Goal: Information Seeking & Learning: Find specific page/section

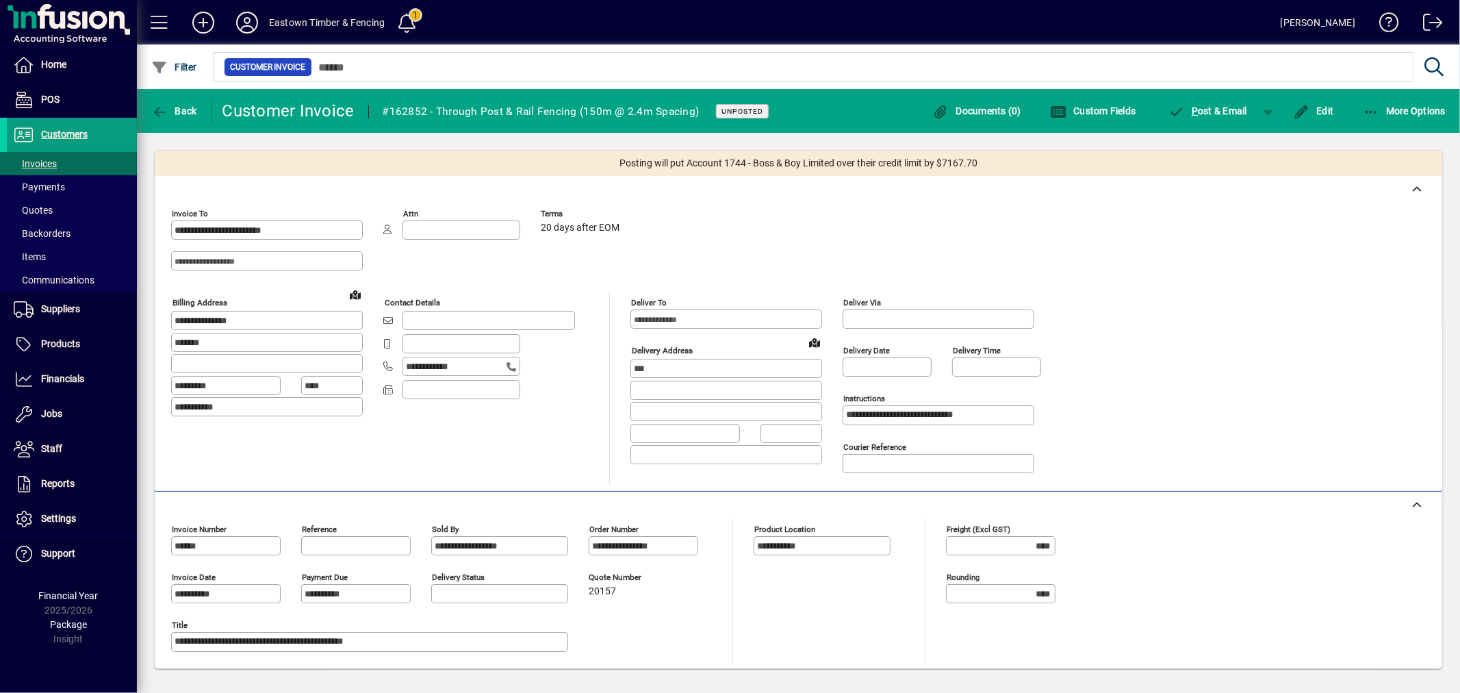
scroll to position [304, 0]
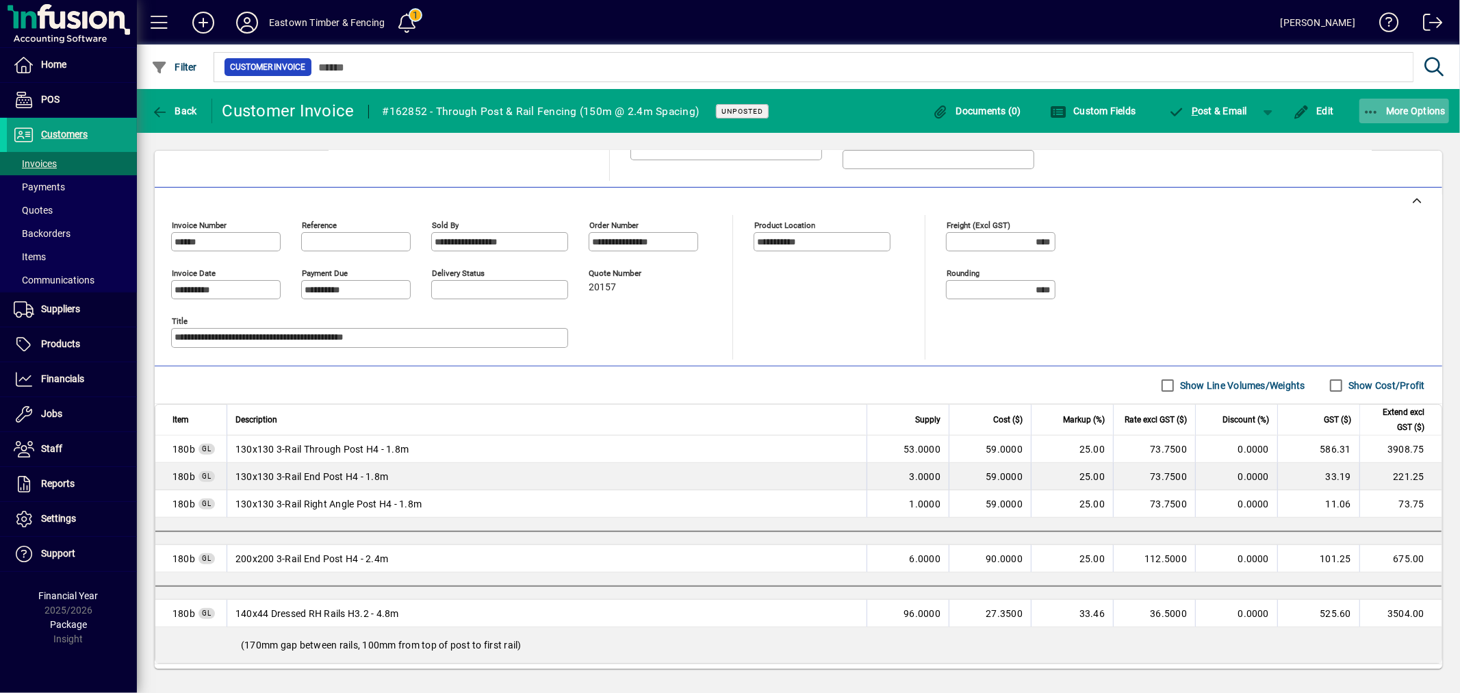
click at [1397, 106] on span "More Options" at bounding box center [1404, 110] width 83 height 11
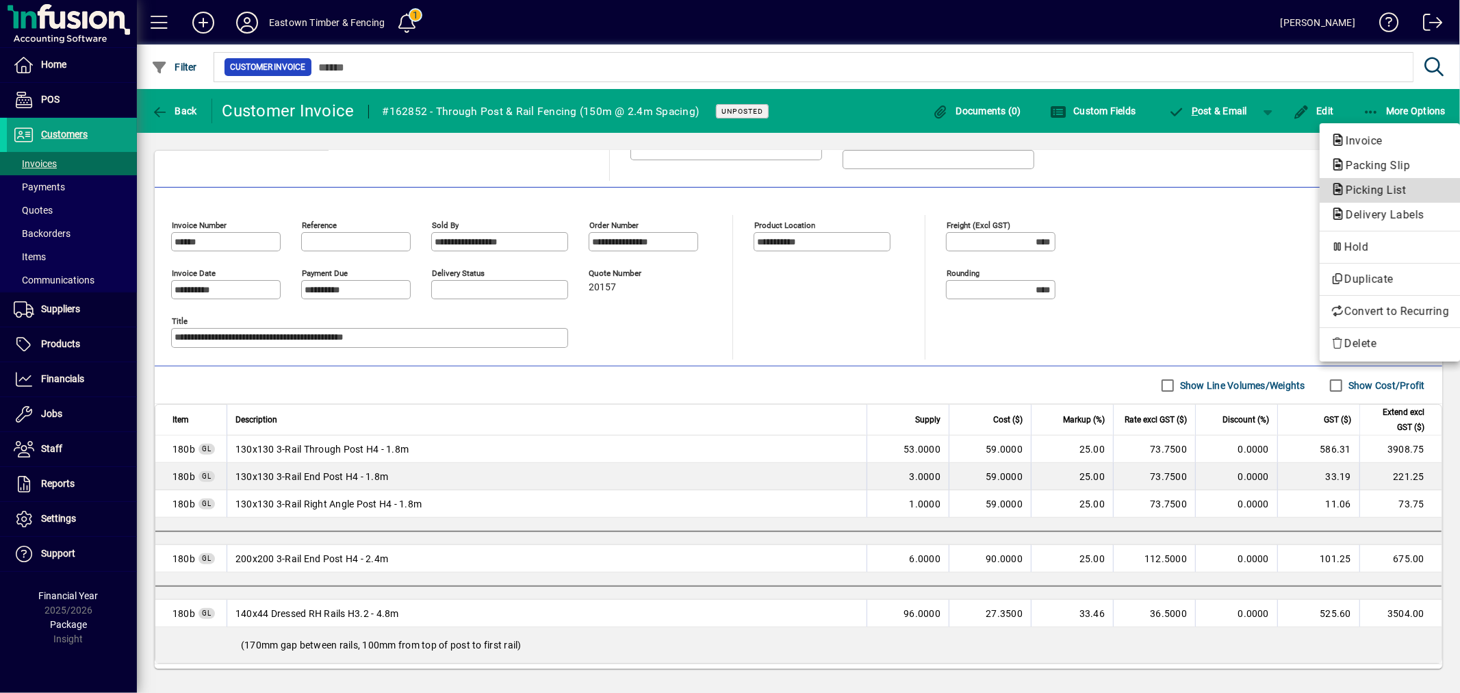
click at [1364, 189] on span "Picking List" at bounding box center [1371, 189] width 82 height 13
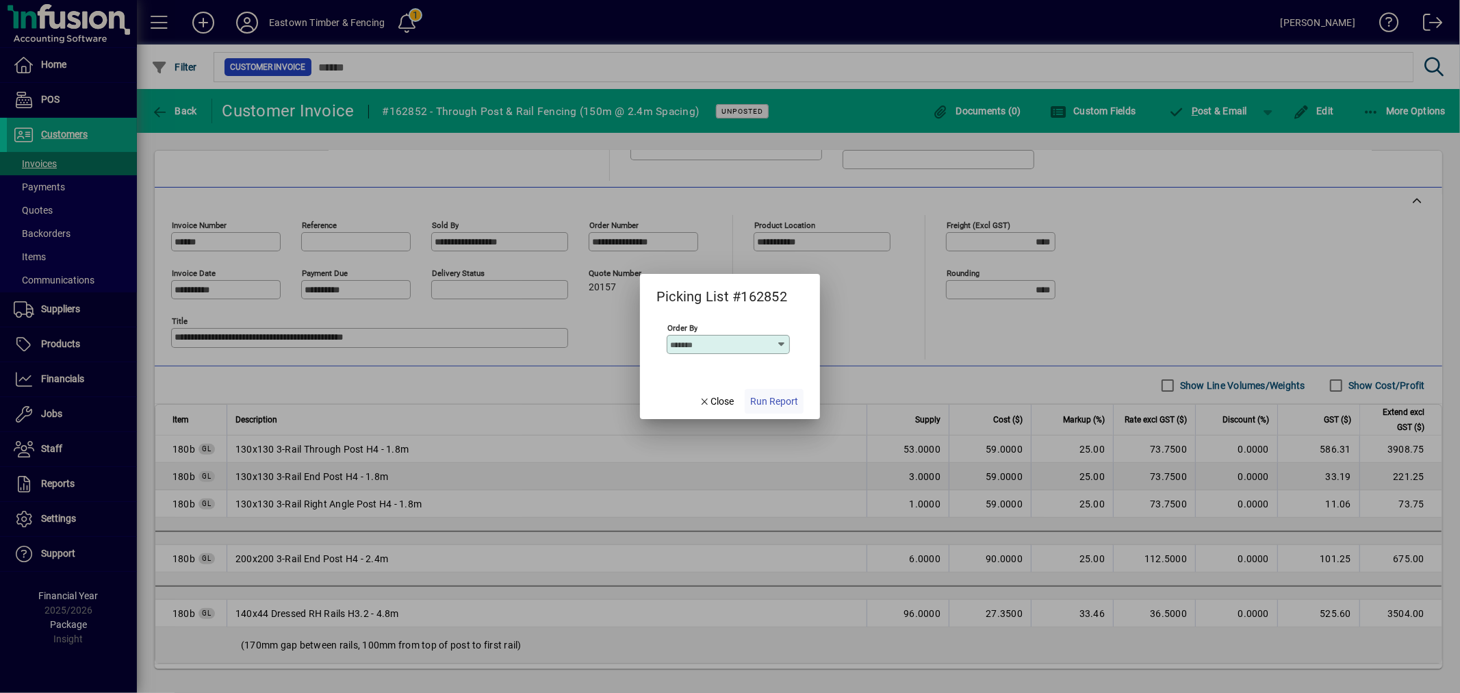
click at [780, 398] on span "Run Report" at bounding box center [774, 401] width 48 height 14
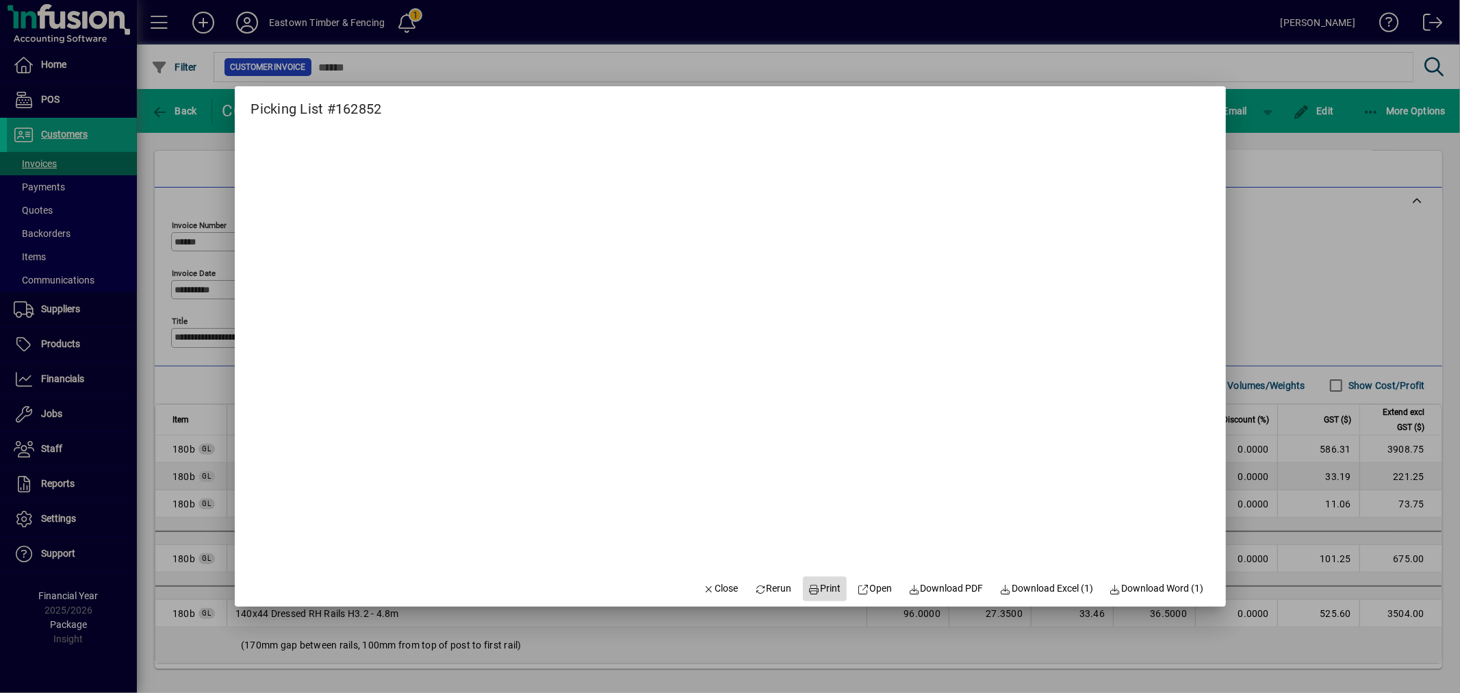
click at [808, 584] on icon at bounding box center [814, 589] width 12 height 10
click at [706, 587] on span "Close" at bounding box center [721, 588] width 36 height 14
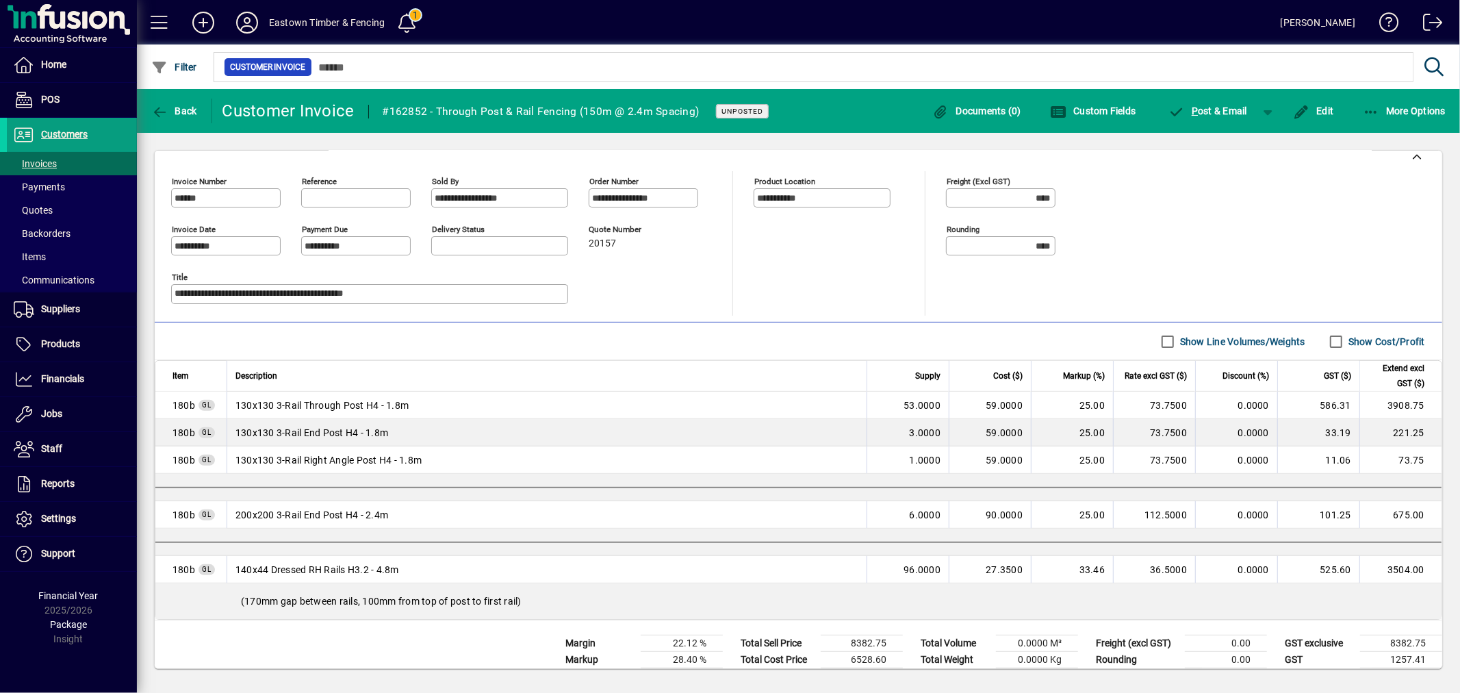
scroll to position [381, 0]
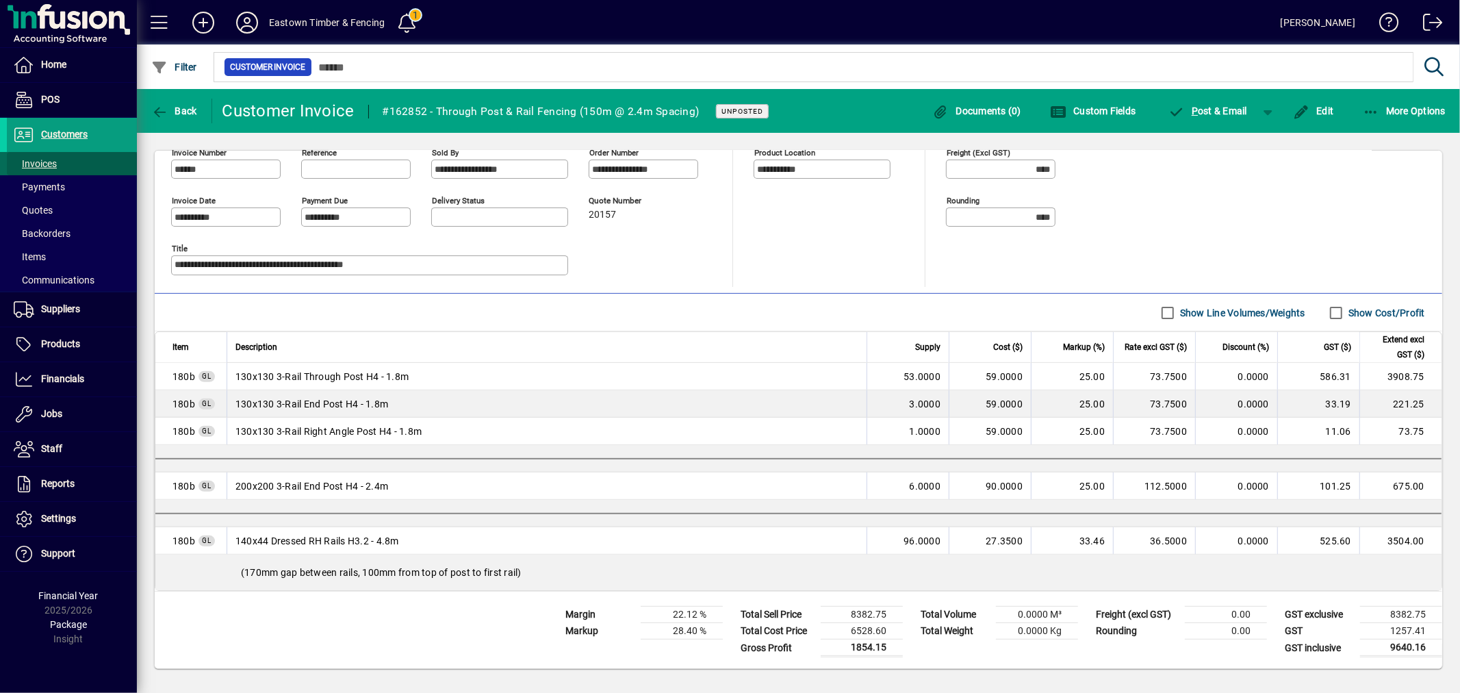
click at [53, 161] on span "Invoices" at bounding box center [35, 163] width 43 height 11
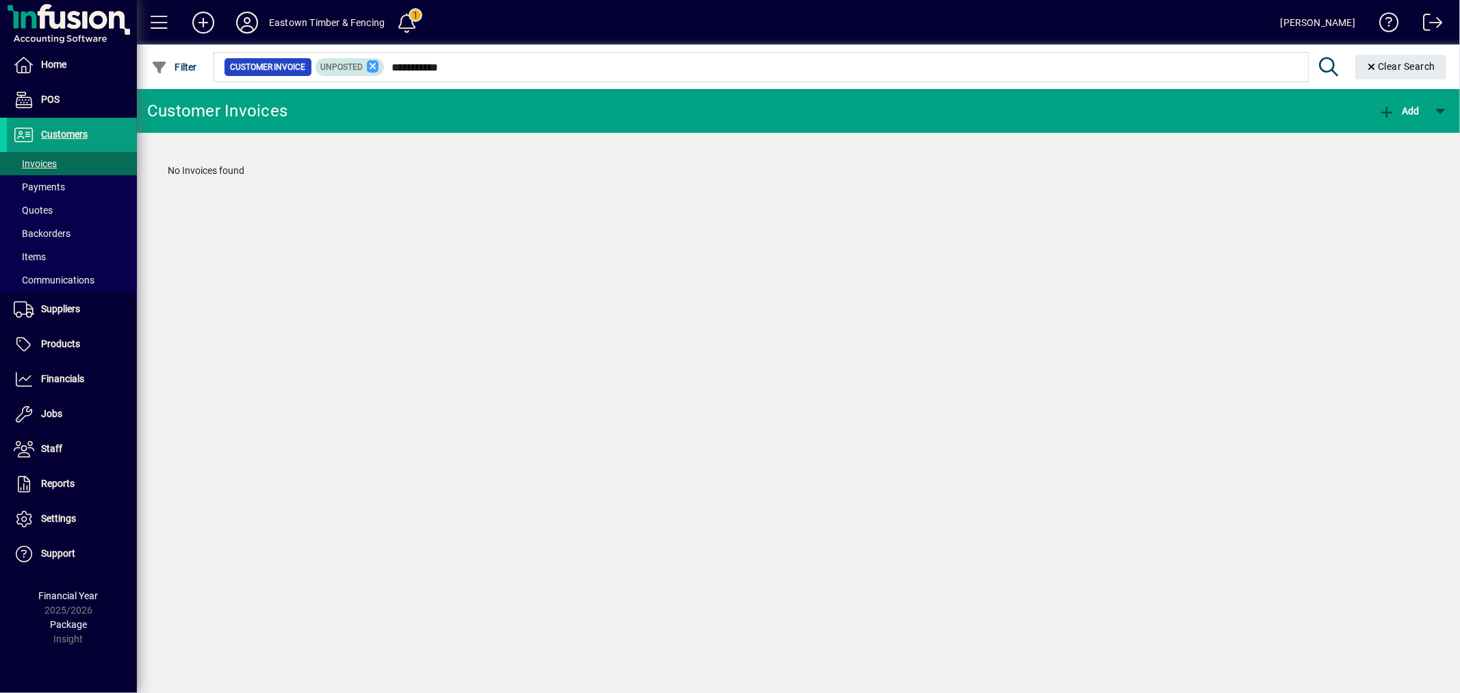
click at [374, 63] on icon at bounding box center [373, 66] width 12 height 12
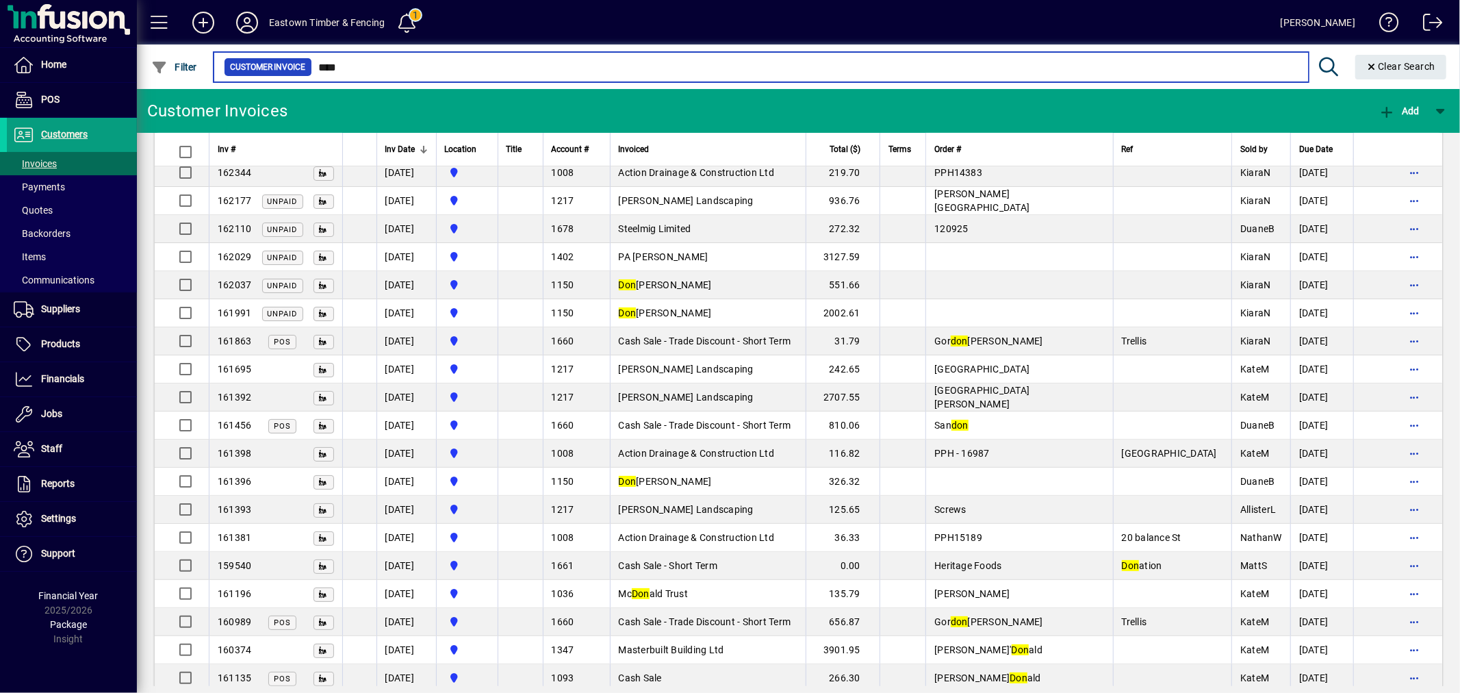
scroll to position [456, 0]
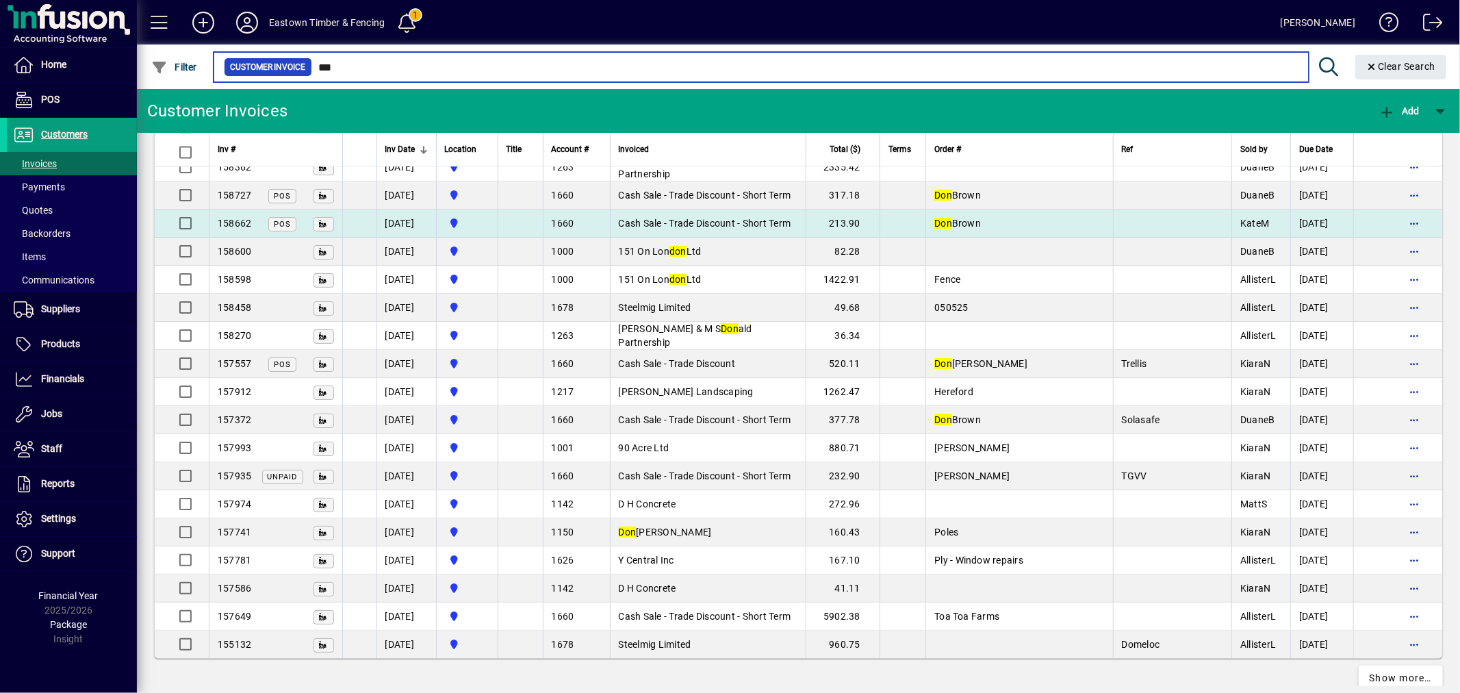
scroll to position [2365, 0]
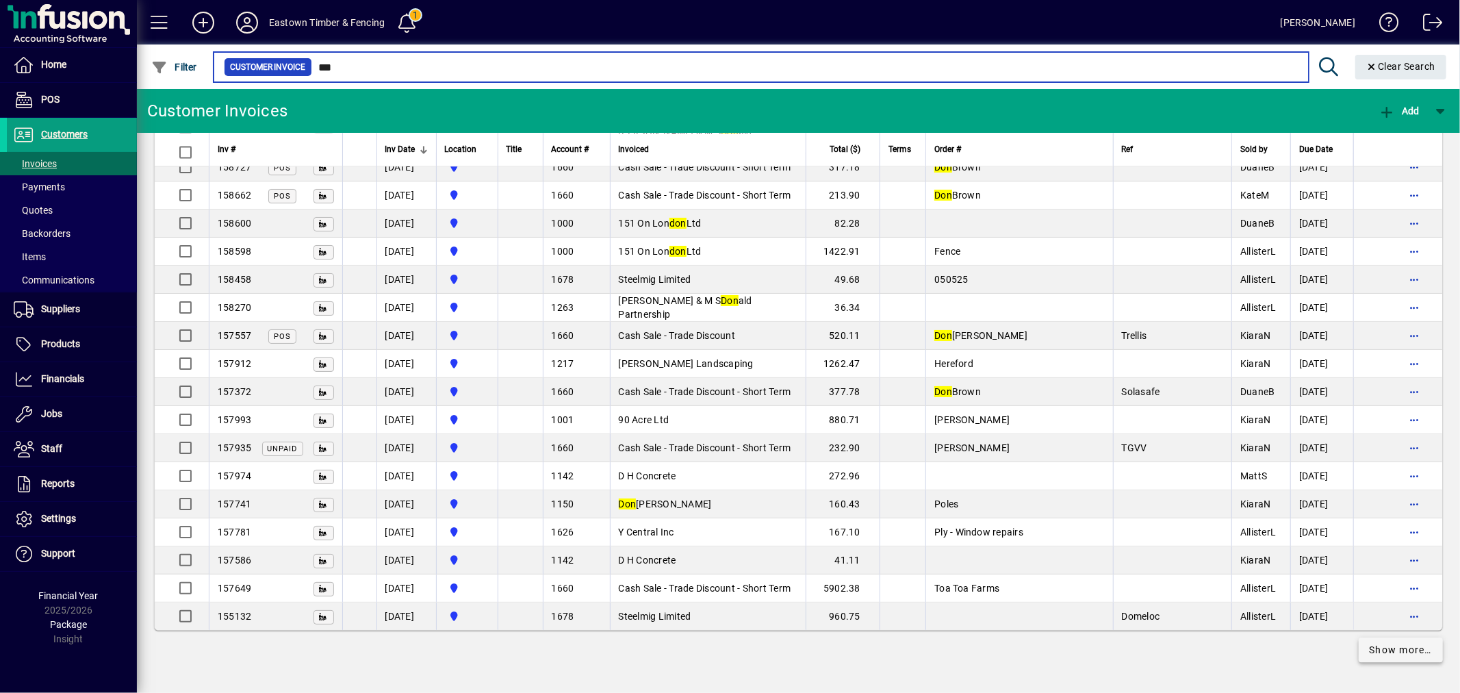
type input "***"
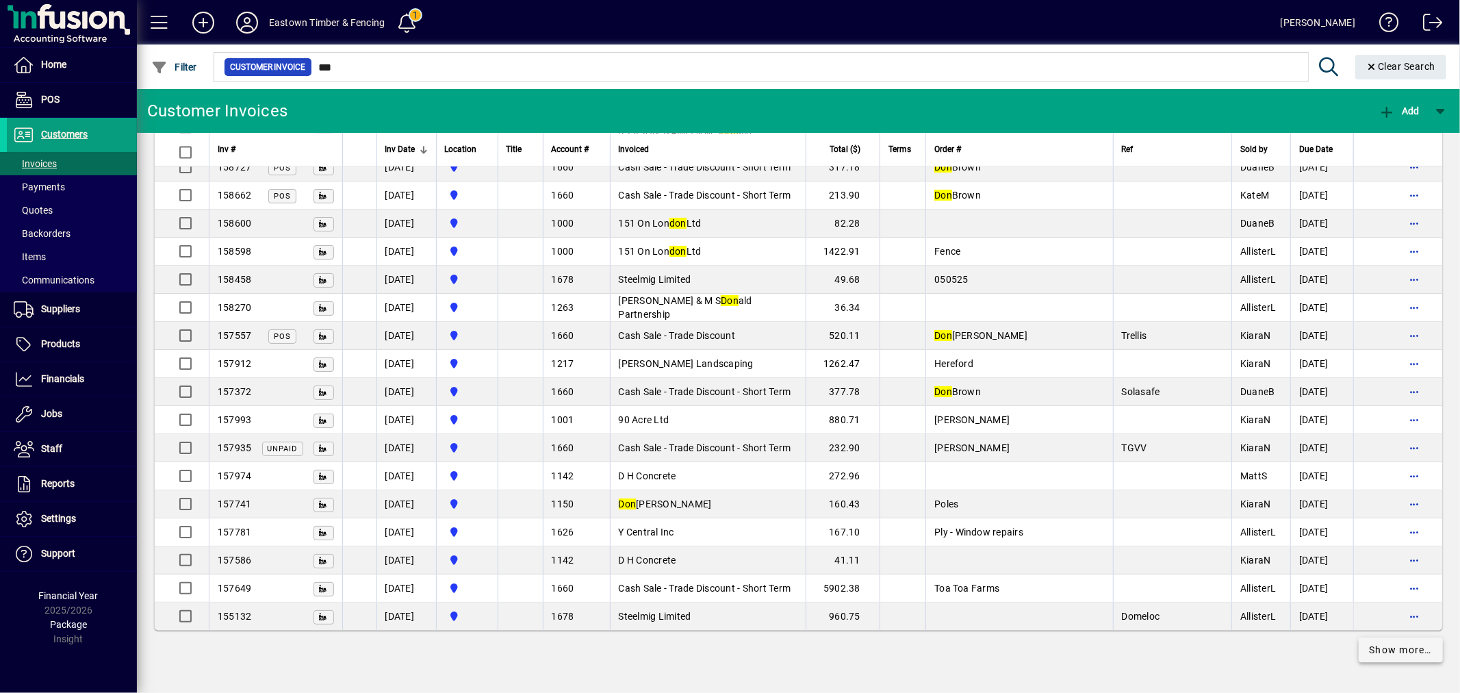
click at [1385, 652] on span "Show more…" at bounding box center [1400, 650] width 63 height 14
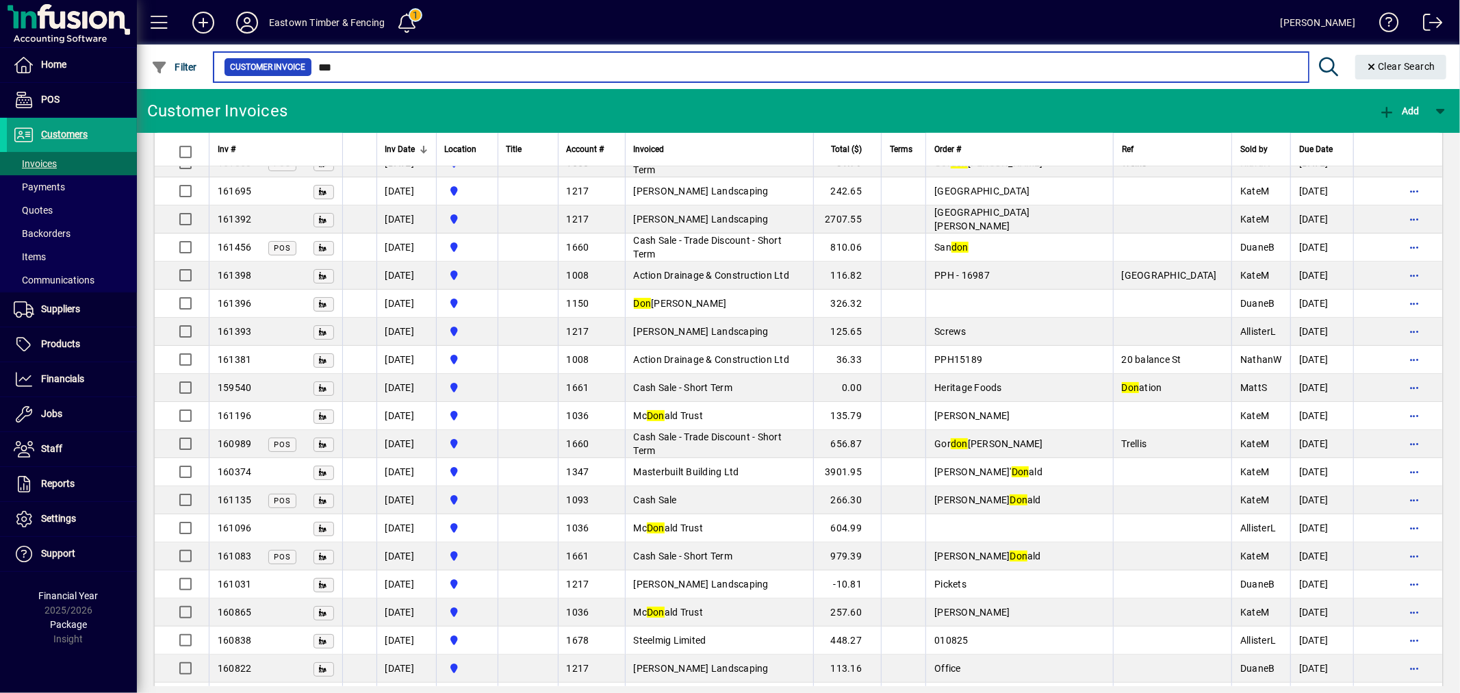
scroll to position [518, 0]
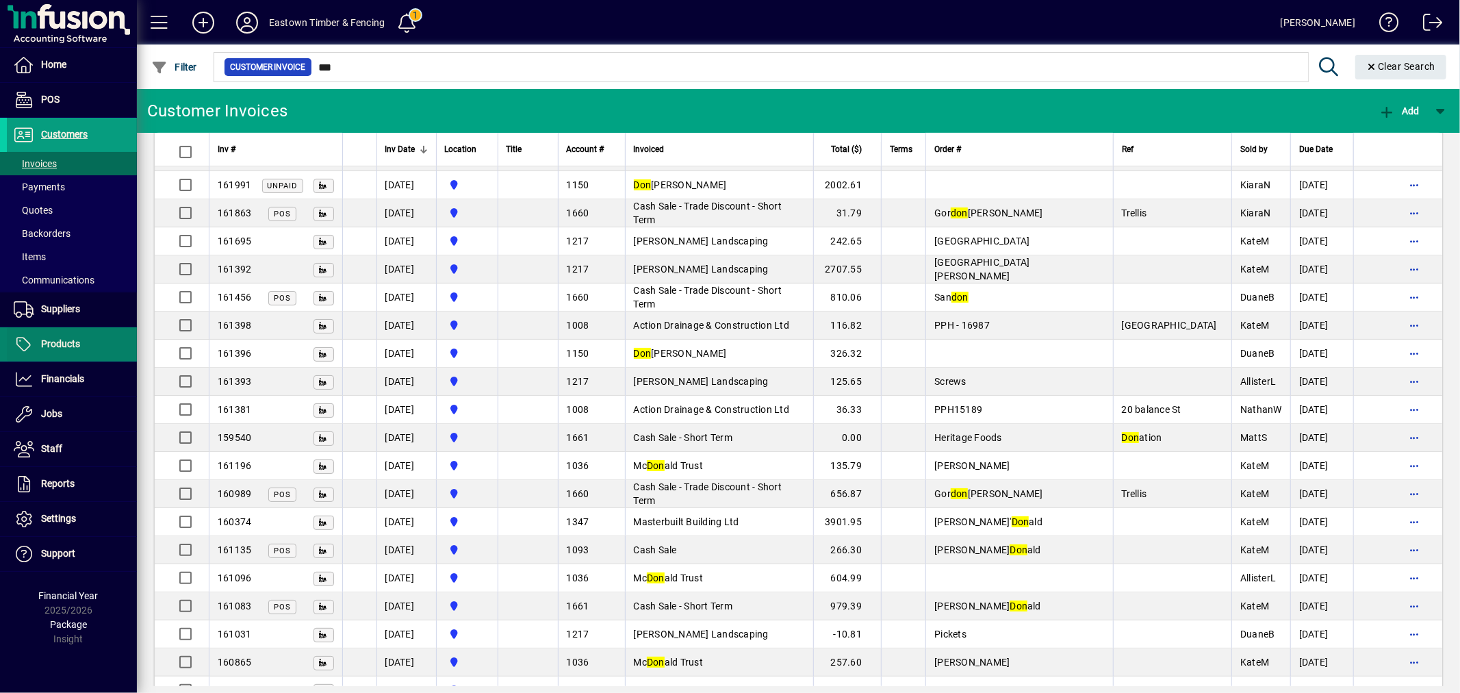
click at [73, 344] on span "Products" at bounding box center [60, 343] width 39 height 11
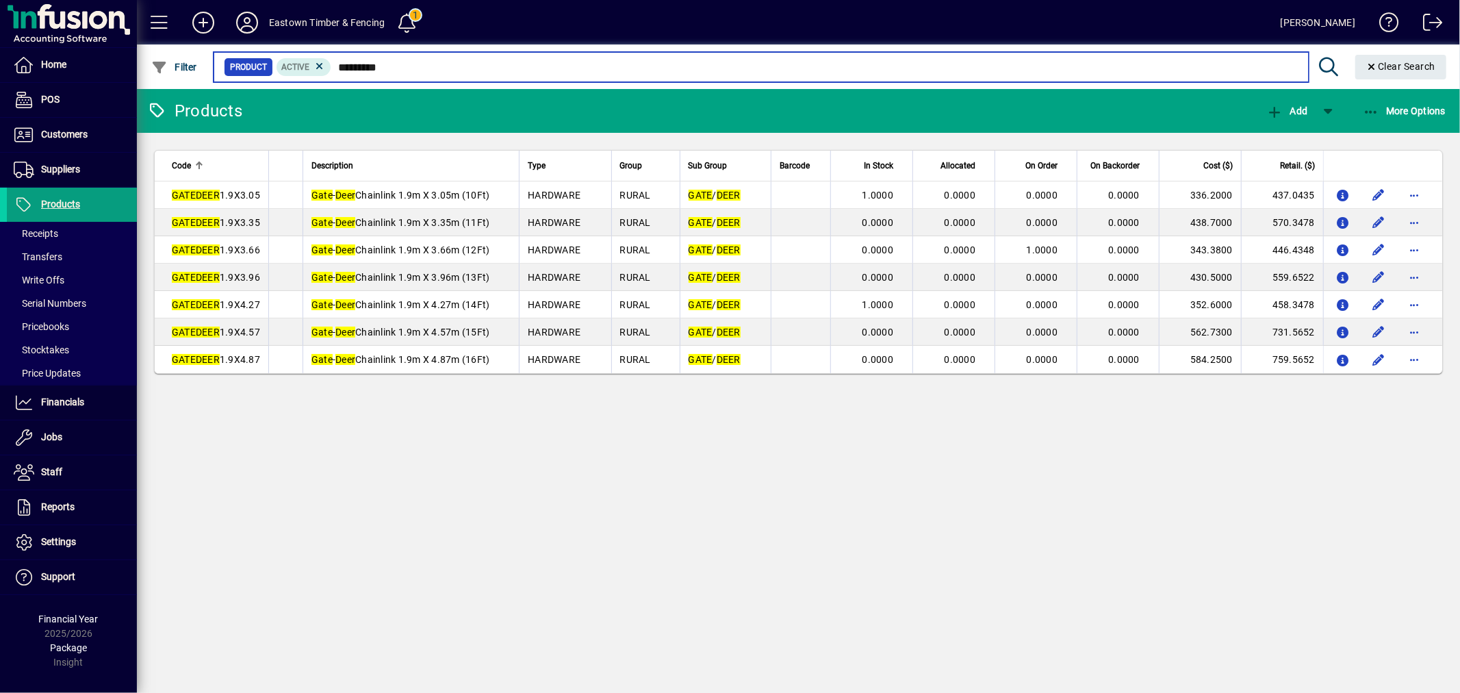
type input "*********"
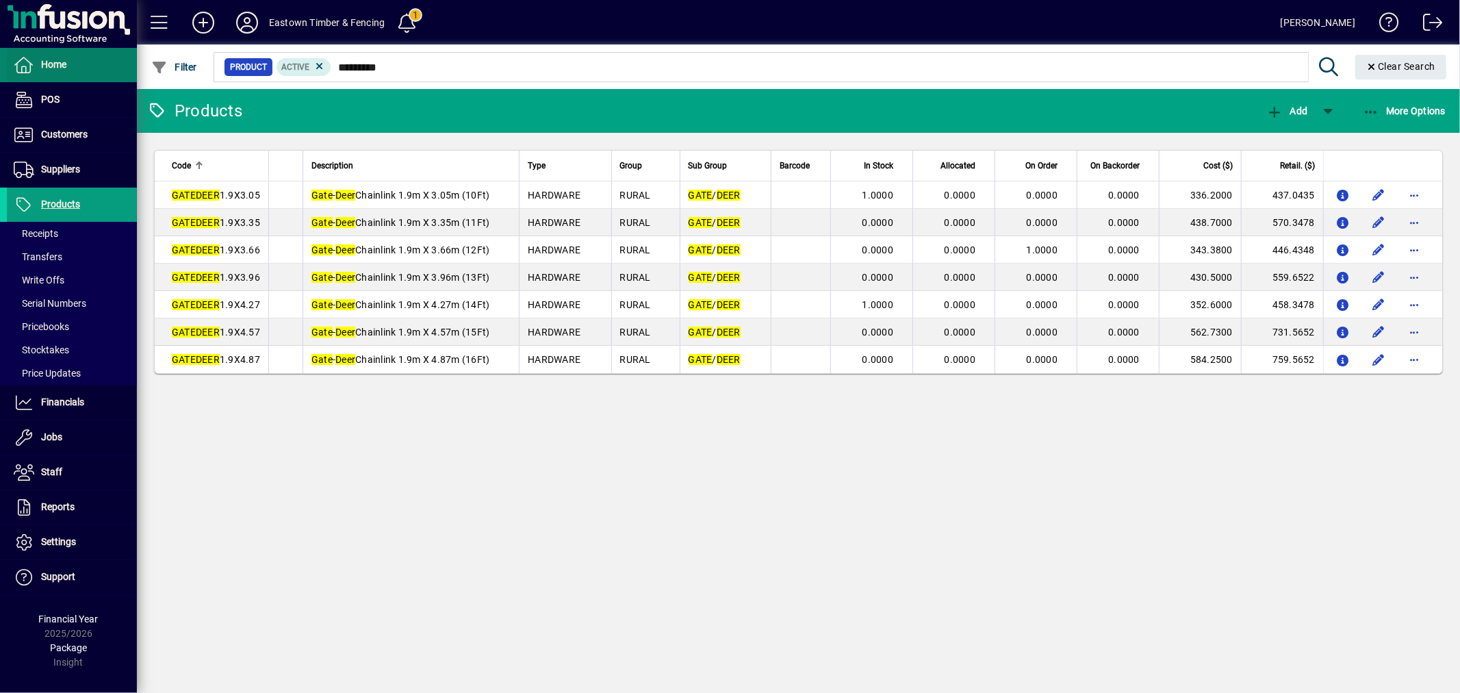
click at [92, 60] on span at bounding box center [72, 65] width 130 height 33
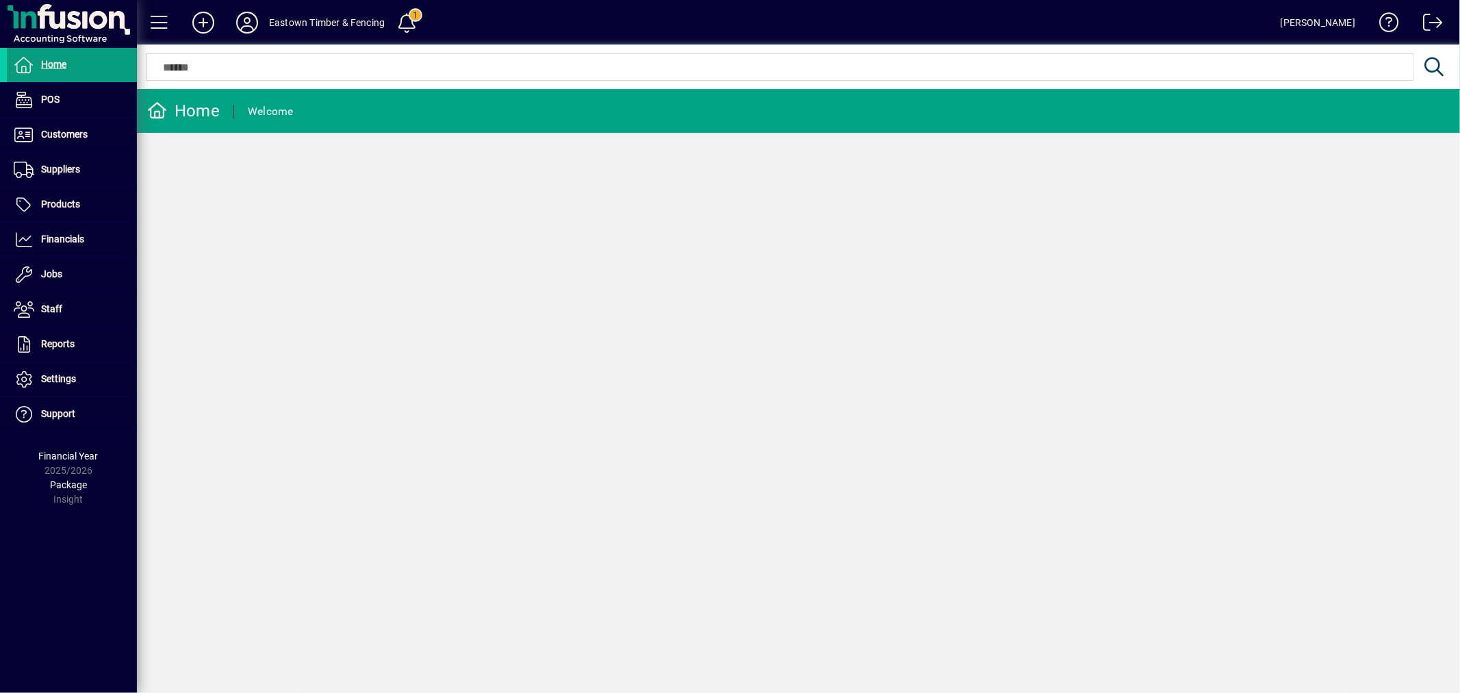
click at [672, 298] on div "Home Welcome" at bounding box center [798, 391] width 1323 height 604
click at [818, 497] on div "Home Welcome" at bounding box center [798, 391] width 1323 height 604
click at [630, 279] on div "Home Welcome" at bounding box center [798, 391] width 1323 height 604
